Goal: Transaction & Acquisition: Purchase product/service

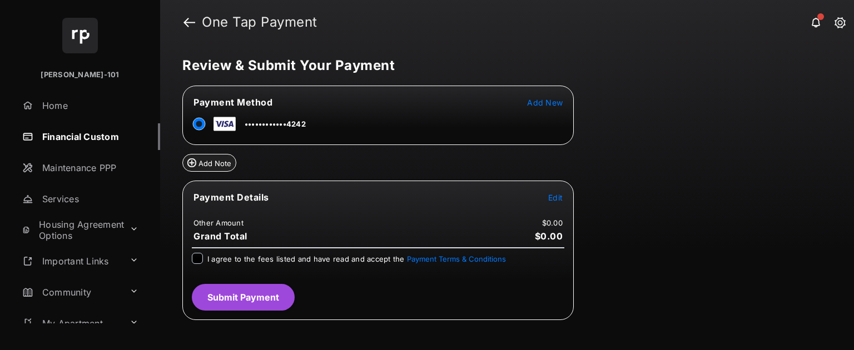
click at [545, 121] on tr "Payment Details Edit" at bounding box center [378, 204] width 388 height 26
click at [549, 121] on span "Edit" at bounding box center [555, 197] width 14 height 9
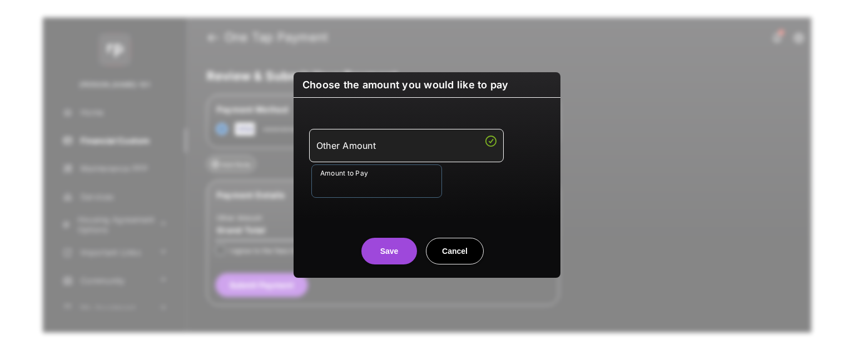
click at [391, 121] on input "Amount to Pay" at bounding box center [376, 181] width 131 height 33
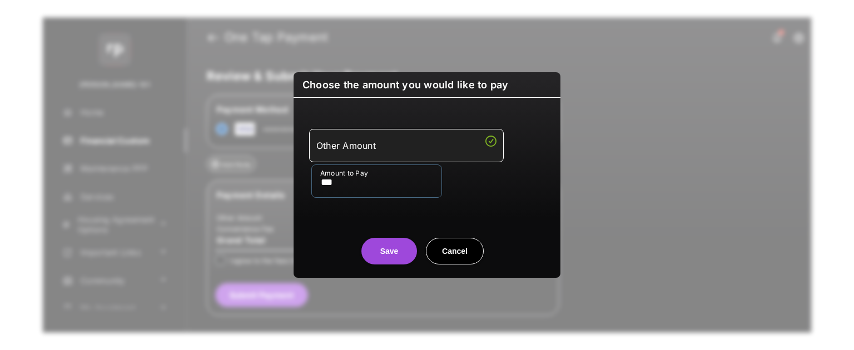
type input "***"
click at [487, 121] on div "Amount to Pay ***" at bounding box center [429, 181] width 236 height 33
drag, startPoint x: 403, startPoint y: 246, endPoint x: 385, endPoint y: 256, distance: 19.7
click at [403, 121] on button "Save" at bounding box center [389, 251] width 56 height 27
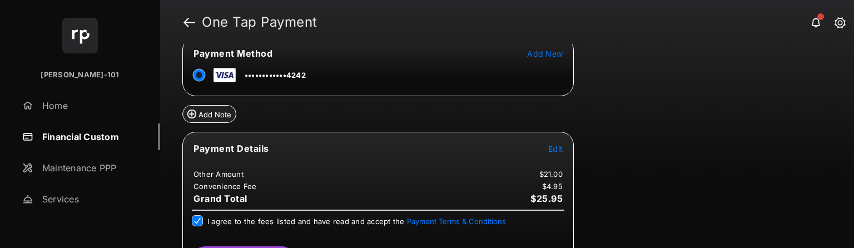
scroll to position [81, 0]
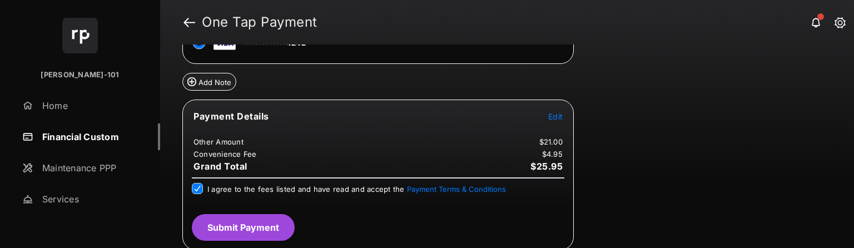
click at [250, 121] on button "Submit Payment" at bounding box center [243, 227] width 103 height 27
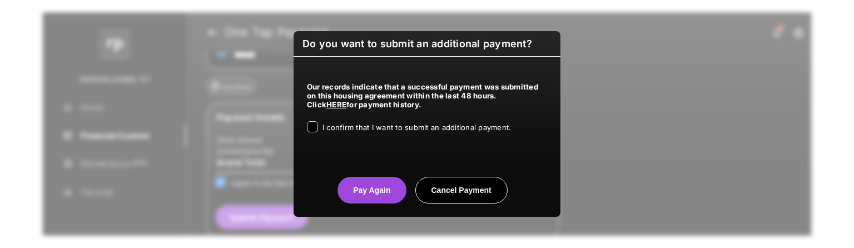
click at [406, 121] on span "I confirm that I want to submit an additional payment." at bounding box center [417, 127] width 189 height 9
click at [389, 121] on button "Pay Again" at bounding box center [372, 190] width 68 height 27
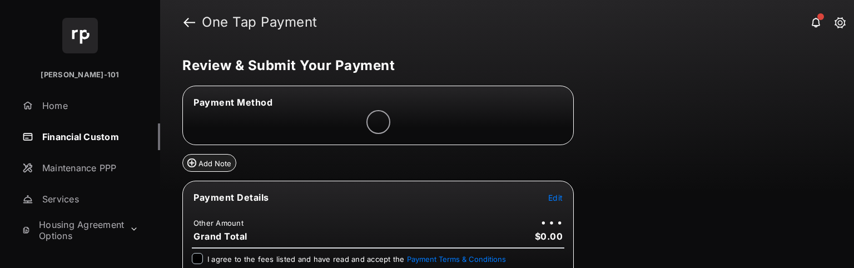
click at [556, 196] on span "Edit" at bounding box center [555, 197] width 14 height 9
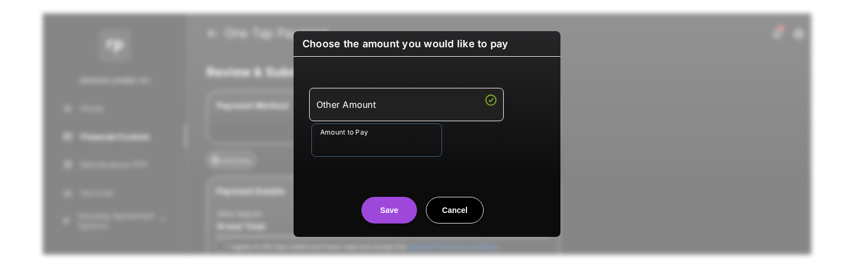
click at [362, 154] on input "Amount to Pay" at bounding box center [376, 139] width 131 height 33
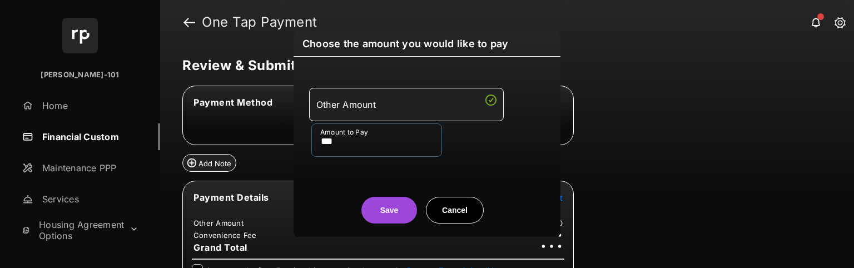
type input "***"
click at [330, 168] on div "Other Amount Amount to Pay ***" at bounding box center [427, 122] width 254 height 105
click at [387, 199] on button "Save" at bounding box center [389, 210] width 56 height 27
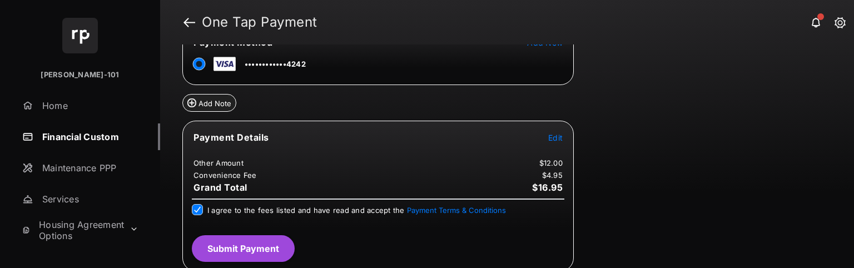
scroll to position [61, 0]
click at [242, 245] on button "Submit Payment" at bounding box center [243, 248] width 103 height 27
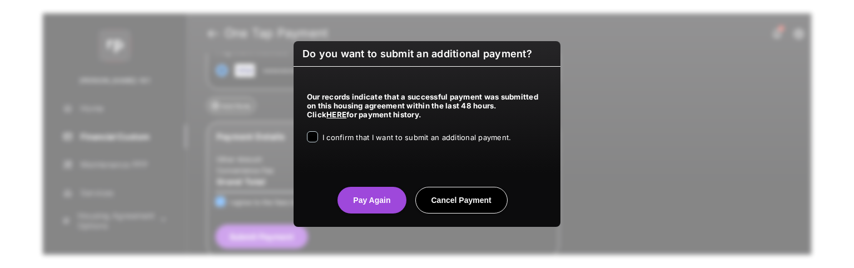
click at [378, 144] on div "I confirm that I want to submit an additional payment." at bounding box center [417, 137] width 189 height 13
click at [381, 138] on span "I confirm that I want to submit an additional payment." at bounding box center [417, 137] width 189 height 9
click at [355, 194] on button "Pay Again" at bounding box center [372, 200] width 68 height 27
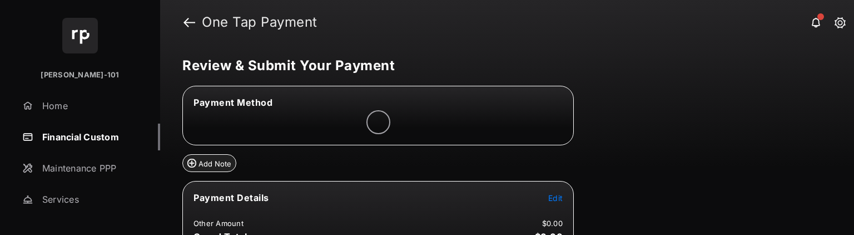
scroll to position [56, 0]
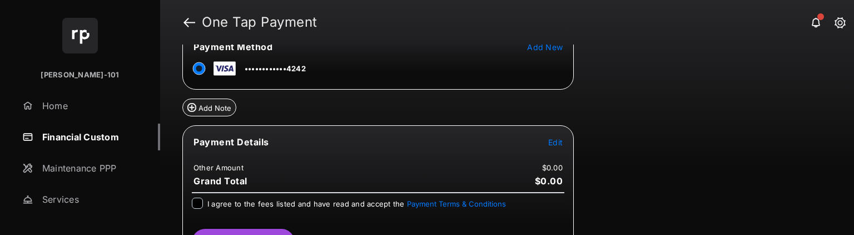
click at [555, 142] on span "Edit" at bounding box center [555, 141] width 14 height 9
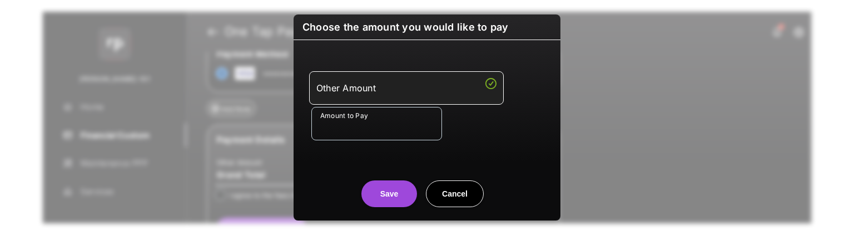
click at [416, 133] on input "Amount to Pay" at bounding box center [376, 123] width 131 height 33
type input "***"
click at [356, 167] on div "Save Cancel" at bounding box center [427, 182] width 267 height 49
click at [363, 185] on center "Save Cancel" at bounding box center [427, 189] width 240 height 36
click at [383, 194] on button "Save" at bounding box center [389, 193] width 56 height 27
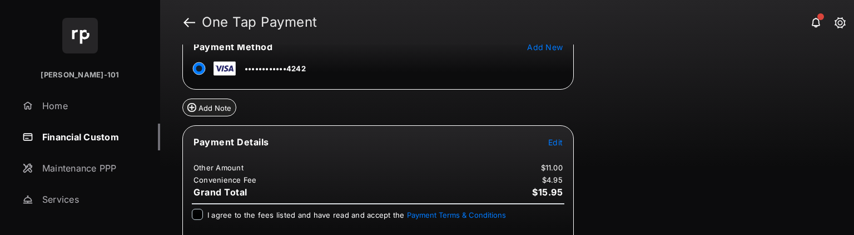
scroll to position [94, 0]
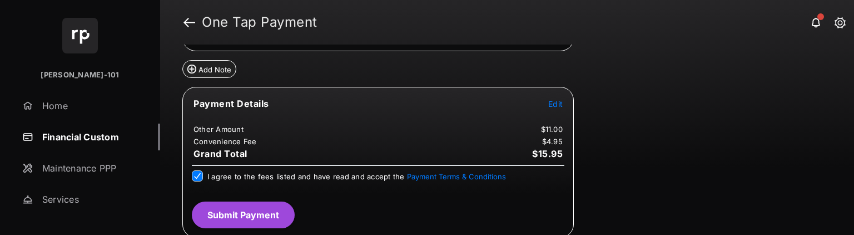
click at [226, 204] on button "Submit Payment" at bounding box center [243, 214] width 103 height 27
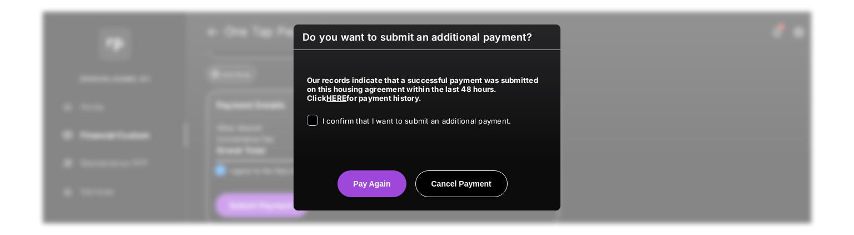
click at [411, 126] on div "I confirm that I want to submit an additional payment." at bounding box center [417, 121] width 189 height 13
click at [426, 122] on span "I confirm that I want to submit an additional payment." at bounding box center [417, 120] width 189 height 9
click at [389, 175] on button "Pay Again" at bounding box center [372, 183] width 68 height 27
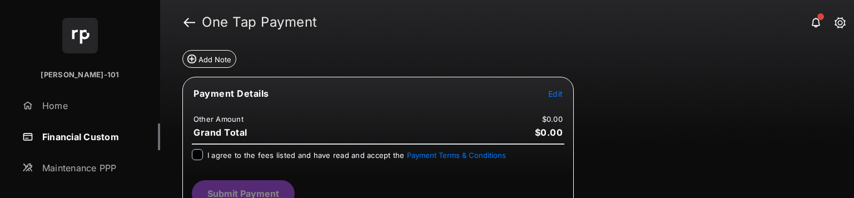
scroll to position [111, 0]
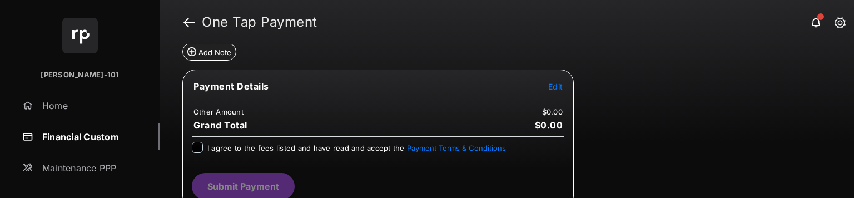
click at [548, 84] on span "Edit" at bounding box center [555, 86] width 14 height 9
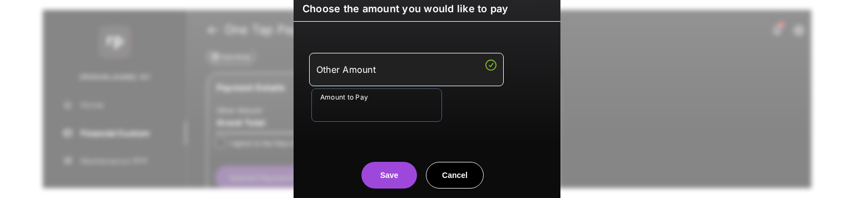
click at [401, 101] on input "Amount to Pay" at bounding box center [376, 104] width 131 height 33
type input "***"
drag, startPoint x: 350, startPoint y: 138, endPoint x: 355, endPoint y: 143, distance: 6.7
click at [350, 138] on div "Other Amount Amount to Pay ***" at bounding box center [427, 87] width 254 height 105
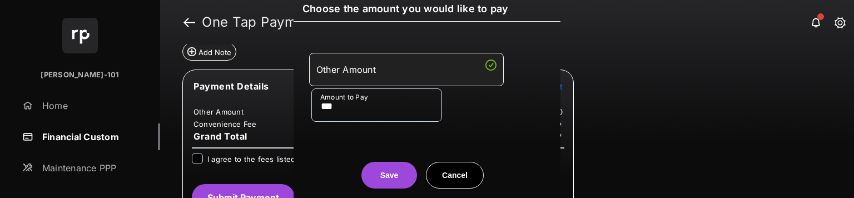
drag, startPoint x: 409, startPoint y: 173, endPoint x: 405, endPoint y: 170, distance: 5.9
click at [409, 172] on button "Save" at bounding box center [389, 175] width 56 height 27
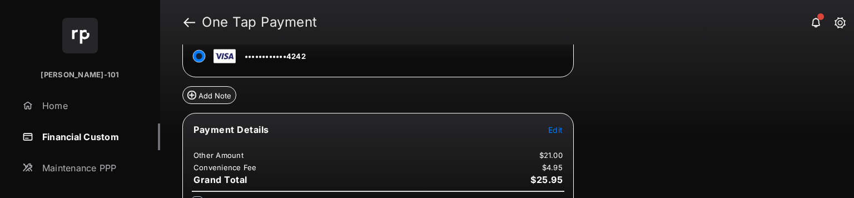
scroll to position [131, 0]
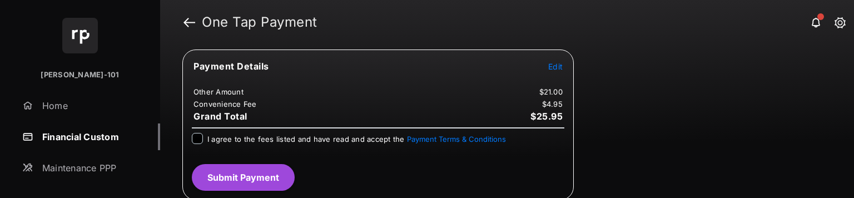
click at [227, 135] on span "I agree to the fees listed and have read and accept the Payment Terms & Conditi…" at bounding box center [356, 139] width 299 height 9
click at [240, 170] on button "Submit Payment" at bounding box center [243, 177] width 103 height 27
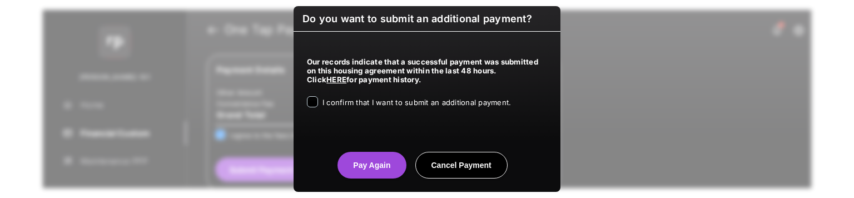
click at [401, 109] on div "I confirm that I want to submit an additional payment." at bounding box center [417, 102] width 189 height 13
click at [408, 101] on span "I confirm that I want to submit an additional payment." at bounding box center [417, 102] width 189 height 9
click at [374, 155] on button "Pay Again" at bounding box center [372, 165] width 68 height 27
